Goal: Learn about a topic

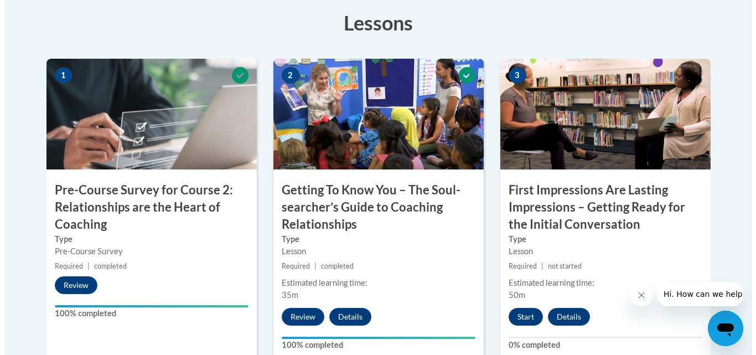
scroll to position [345, 0]
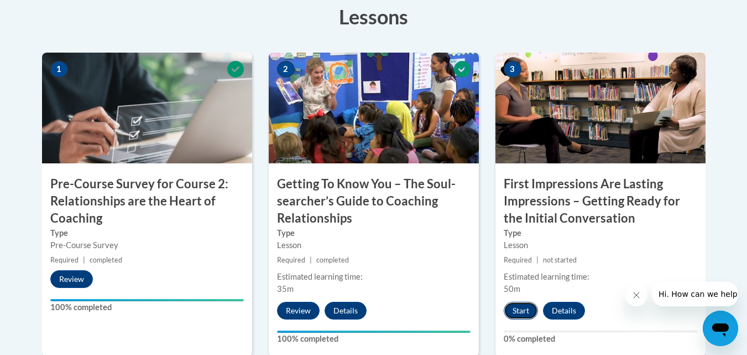
click at [516, 309] on button "Start" at bounding box center [521, 311] width 34 height 18
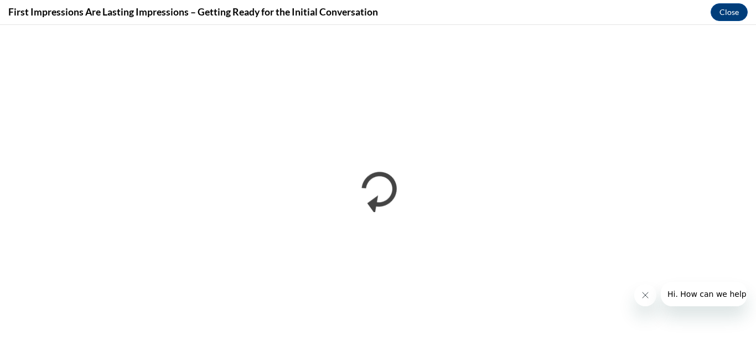
scroll to position [0, 0]
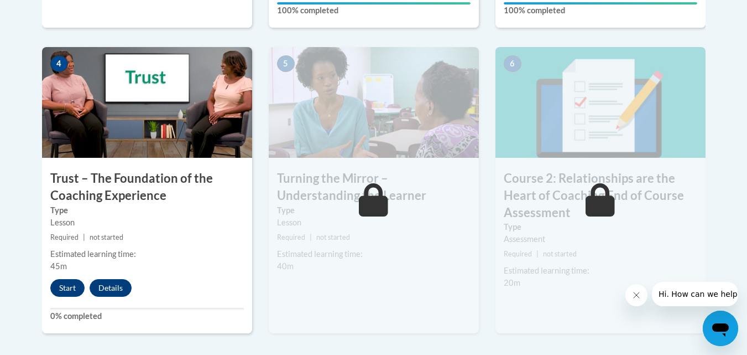
scroll to position [671, 0]
